Goal: Check status

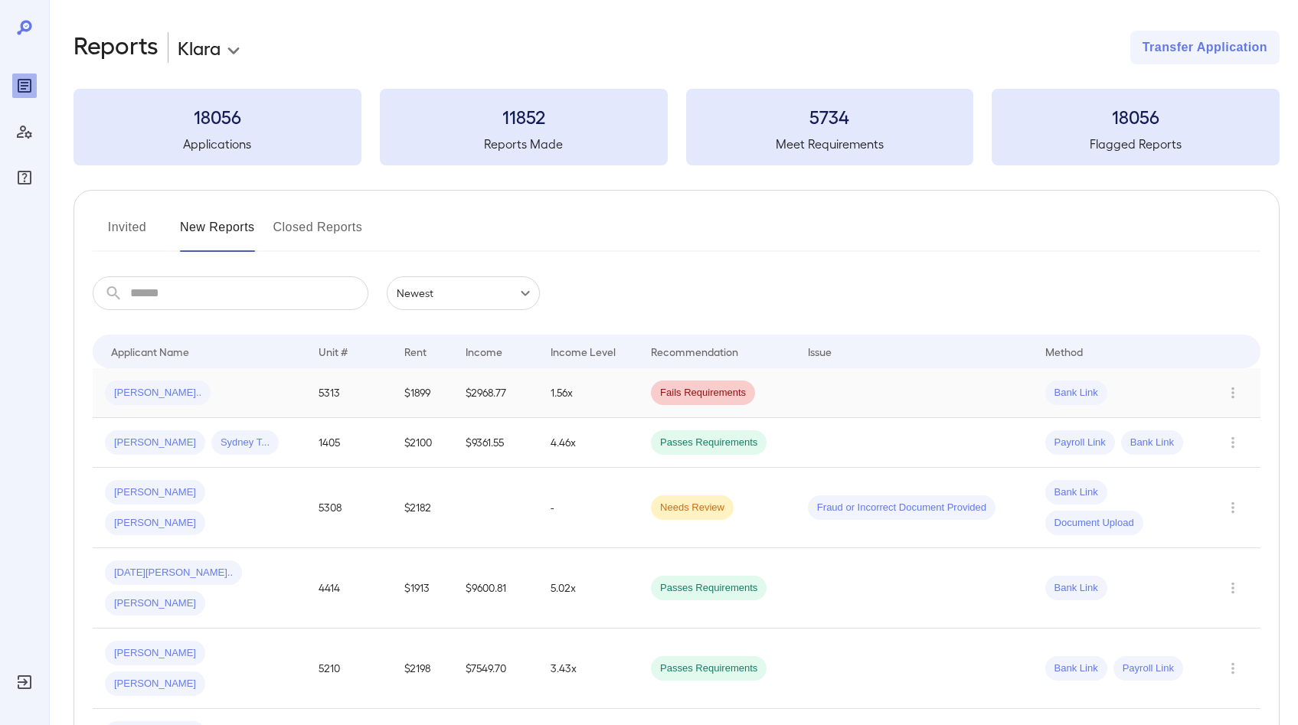
click at [252, 396] on div "[PERSON_NAME].." at bounding box center [199, 393] width 189 height 25
